Goal: Task Accomplishment & Management: Use online tool/utility

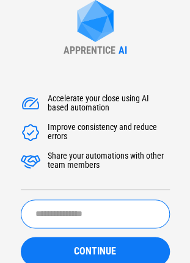
click at [61, 215] on input "text" at bounding box center [95, 214] width 149 height 29
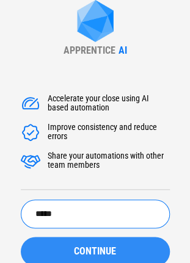
type input "*****"
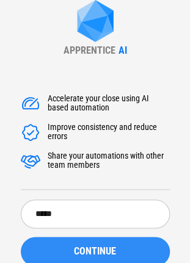
click at [57, 248] on div "CONTINUE" at bounding box center [95, 252] width 120 height 10
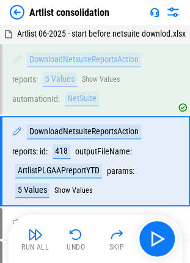
click at [18, 15] on img at bounding box center [17, 12] width 15 height 15
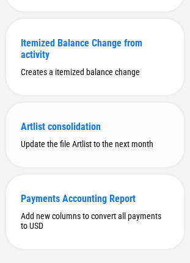
click at [57, 149] on div "Update the file Artlist to the next month" at bounding box center [95, 144] width 148 height 10
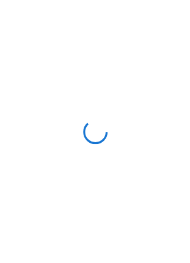
scroll to position [0, 0]
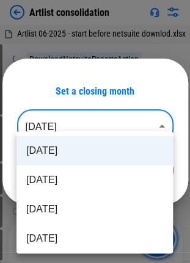
click at [44, 115] on body "Artlist consolidation Artlist 06-2025 - start before netsuite downlod.xlsx Down…" at bounding box center [95, 131] width 190 height 263
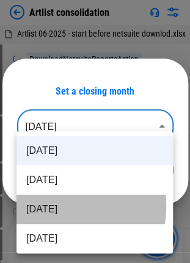
click at [57, 206] on li "[DATE]" at bounding box center [94, 209] width 156 height 29
type input "********"
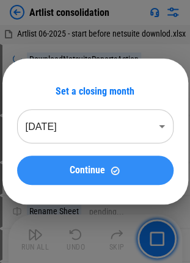
click at [83, 176] on button "Continue" at bounding box center [95, 170] width 156 height 29
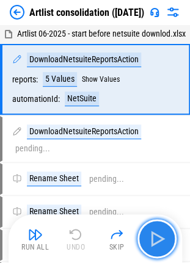
click at [162, 236] on img "button" at bounding box center [157, 239] width 20 height 20
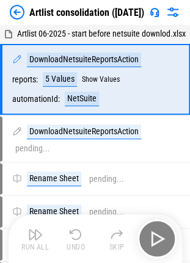
click at [156, 239] on div "Run All Undo Skip" at bounding box center [96, 238] width 161 height 39
click at [123, 93] on div "DownloadNetsuiteReportsAction reports : 5 Values Show Values automationId : Net…" at bounding box center [88, 79] width 152 height 54
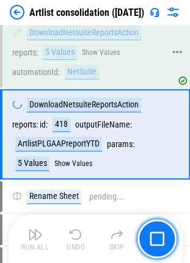
scroll to position [28, 0]
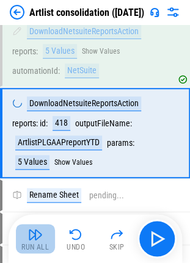
click at [33, 242] on button "Run All" at bounding box center [35, 238] width 39 height 29
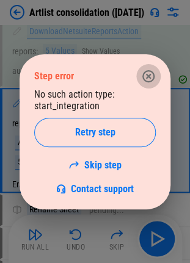
click at [150, 73] on icon "button" at bounding box center [148, 76] width 15 height 15
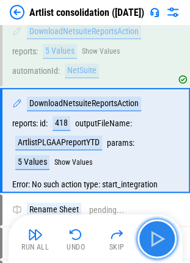
click at [150, 234] on img "button" at bounding box center [157, 239] width 20 height 20
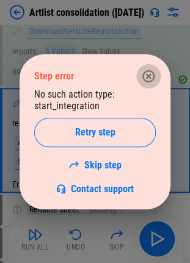
click at [145, 76] on icon "button" at bounding box center [148, 76] width 15 height 15
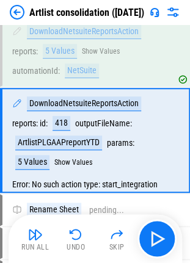
click at [23, 7] on img at bounding box center [17, 12] width 15 height 15
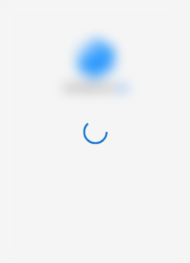
scroll to position [0, 0]
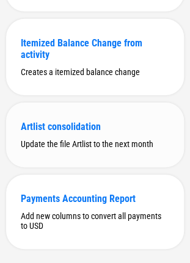
click at [99, 128] on div "Artlist consolidation" at bounding box center [95, 127] width 148 height 12
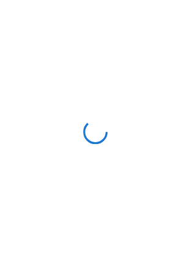
scroll to position [0, 0]
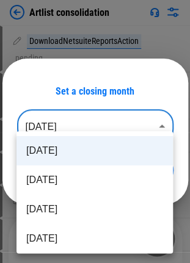
click at [99, 128] on body "Artlist consolidation DownloadNetsuiteReportsAction pending... DownloadNetsuite…" at bounding box center [95, 131] width 190 height 263
click at [99, 128] on div at bounding box center [95, 131] width 190 height 263
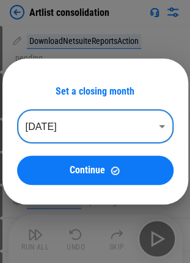
click at [99, 128] on body "Artlist consolidation DownloadNetsuiteReportsAction pending... DownloadNetsuite…" at bounding box center [95, 131] width 190 height 263
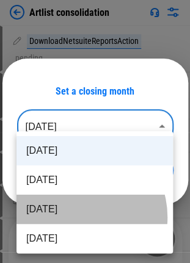
click at [74, 217] on li "Jun 2025" at bounding box center [94, 209] width 156 height 29
type input "********"
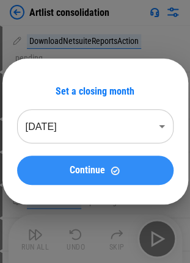
click at [95, 177] on button "Continue" at bounding box center [95, 170] width 156 height 29
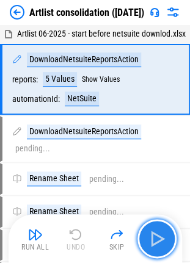
click at [153, 237] on img "button" at bounding box center [157, 239] width 20 height 20
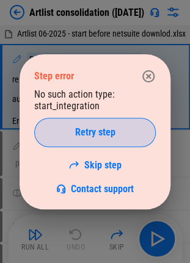
click at [81, 133] on span "Retry step" at bounding box center [95, 133] width 40 height 10
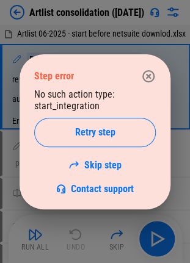
click at [81, 133] on span "Retry step" at bounding box center [95, 133] width 40 height 10
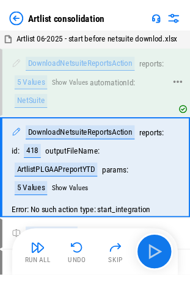
scroll to position [31, 0]
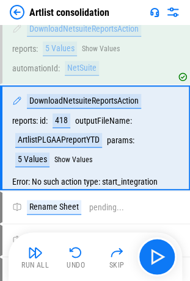
click at [15, 10] on img at bounding box center [17, 12] width 15 height 15
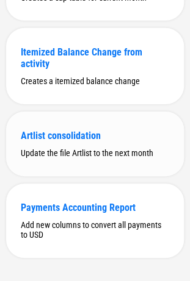
click at [60, 156] on div "Update the file Artlist to the next month" at bounding box center [95, 153] width 148 height 10
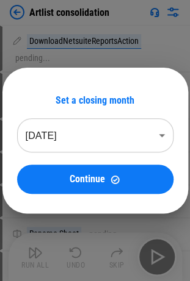
click at [90, 132] on body "Artlist consolidation DownloadNetsuiteReportsAction pending... DownloadNetsuite…" at bounding box center [95, 140] width 190 height 281
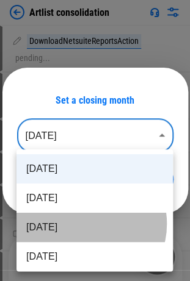
click at [85, 224] on li "Jun 2025" at bounding box center [94, 227] width 156 height 29
type input "********"
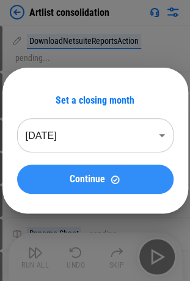
click at [111, 183] on img at bounding box center [115, 180] width 10 height 10
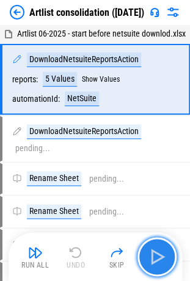
click at [151, 254] on img "button" at bounding box center [157, 257] width 20 height 20
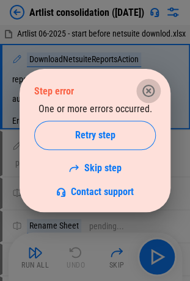
click at [143, 95] on icon "button" at bounding box center [148, 91] width 15 height 15
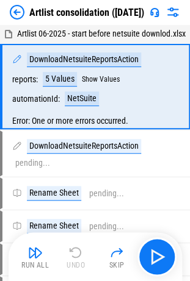
click at [143, 95] on div "DownloadNetsuiteReportsAction reports : 5 Values Show Values automationId : Net…" at bounding box center [88, 79] width 152 height 54
drag, startPoint x: 22, startPoint y: 114, endPoint x: 5, endPoint y: 191, distance: 79.4
click at [22, 114] on div "Error: One or more errors occurred." at bounding box center [95, 121] width 186 height 15
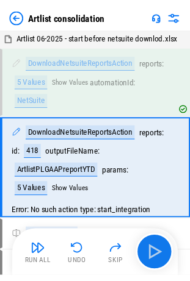
scroll to position [31, 0]
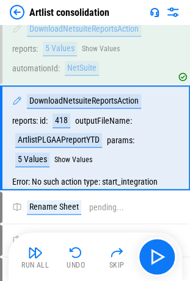
click at [13, 18] on img at bounding box center [17, 12] width 15 height 15
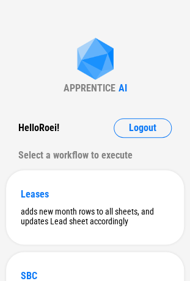
scroll to position [469, 0]
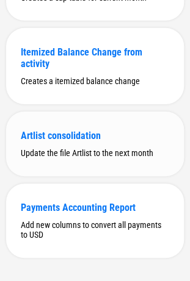
click at [53, 158] on div "Update the file Artlist to the next month" at bounding box center [95, 153] width 148 height 10
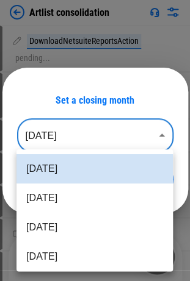
click at [80, 134] on body "Artlist consolidation DownloadNetsuiteReportsAction pending... DownloadNetsuite…" at bounding box center [95, 140] width 190 height 281
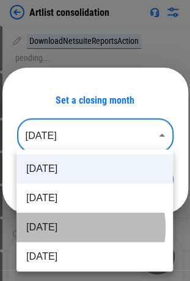
click at [71, 228] on li "Jun 2025" at bounding box center [94, 227] width 156 height 29
type input "********"
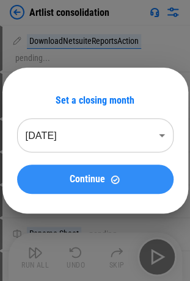
click at [106, 187] on button "Continue" at bounding box center [95, 179] width 156 height 29
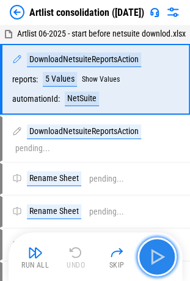
click at [161, 255] on img "button" at bounding box center [157, 257] width 20 height 20
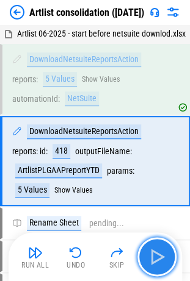
click at [158, 262] on img "button" at bounding box center [157, 257] width 20 height 20
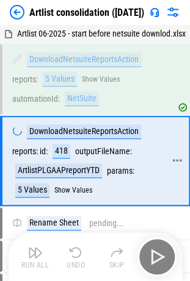
click at [25, 189] on div "5 Values" at bounding box center [32, 190] width 34 height 15
click at [62, 189] on button "Show Values" at bounding box center [73, 190] width 38 height 9
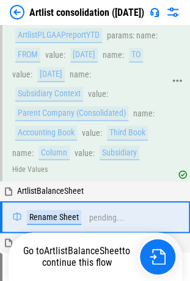
scroll to position [210, 0]
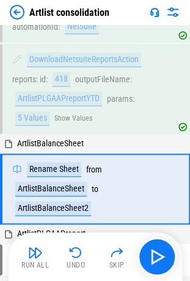
scroll to position [99, 0]
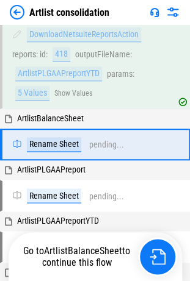
scroll to position [99, 0]
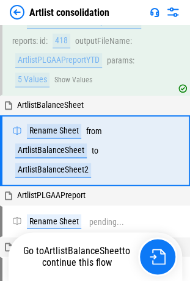
scroll to position [118, 0]
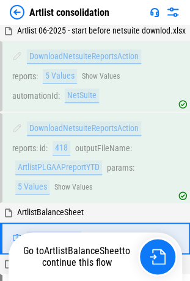
scroll to position [99, 0]
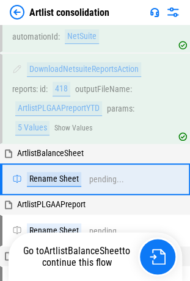
scroll to position [99, 0]
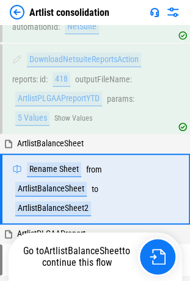
scroll to position [98, 0]
